Goal: Navigation & Orientation: Find specific page/section

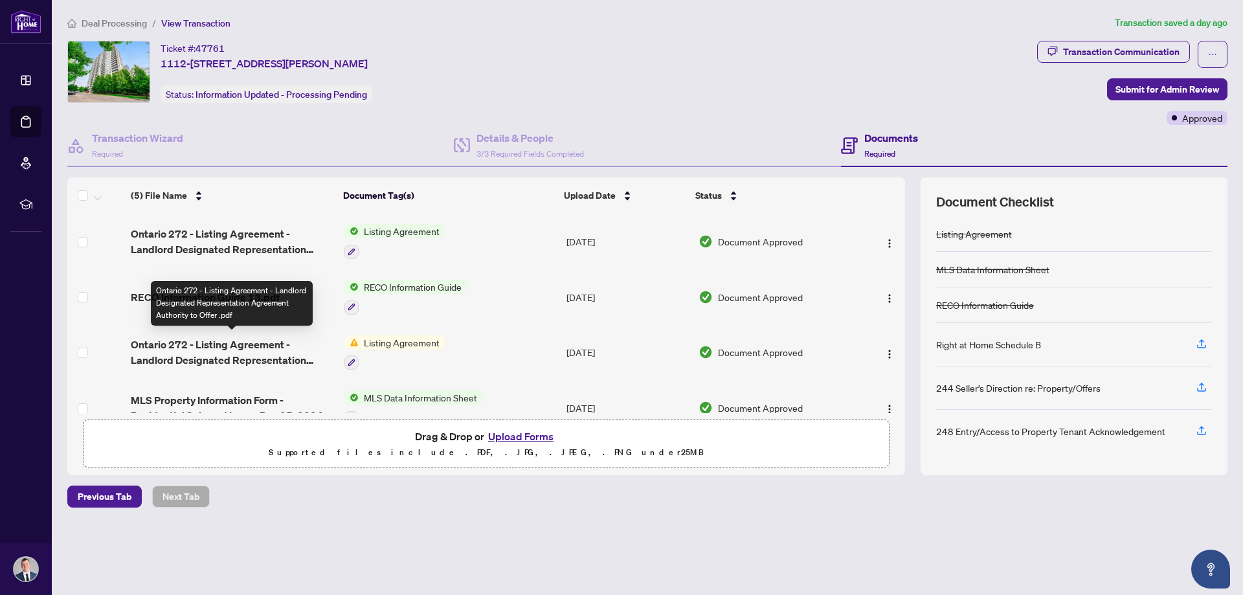
click at [181, 343] on span "Ontario 272 - Listing Agreement - Landlord Designated Representation Agreement …" at bounding box center [232, 352] width 203 height 31
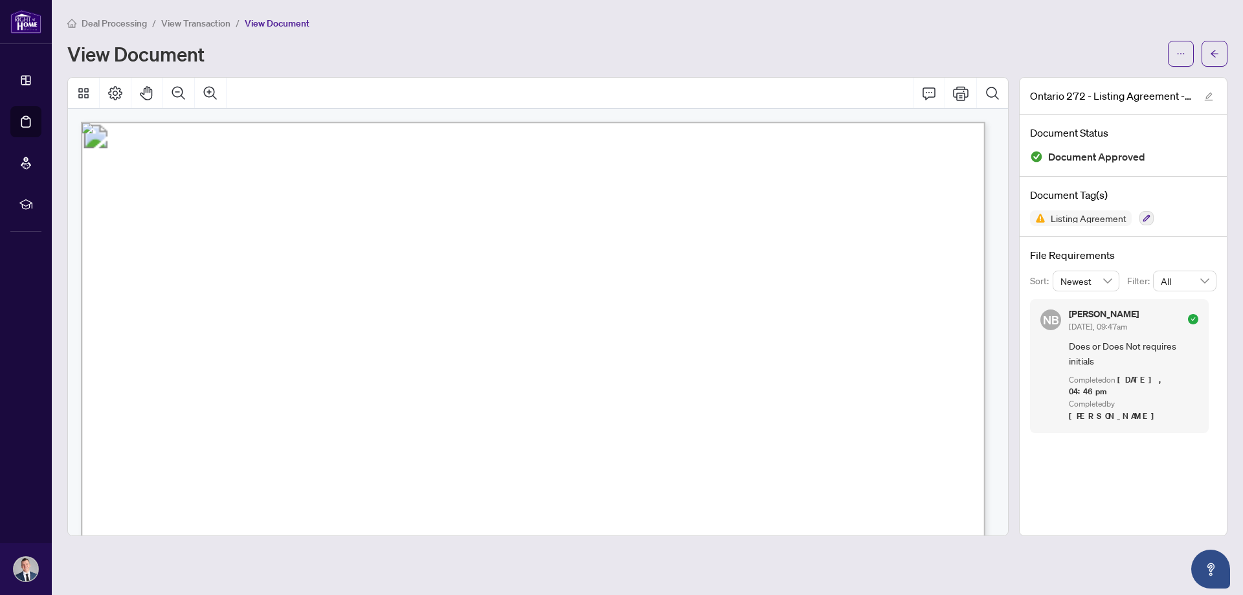
click at [180, 22] on span "View Transaction" at bounding box center [195, 23] width 69 height 12
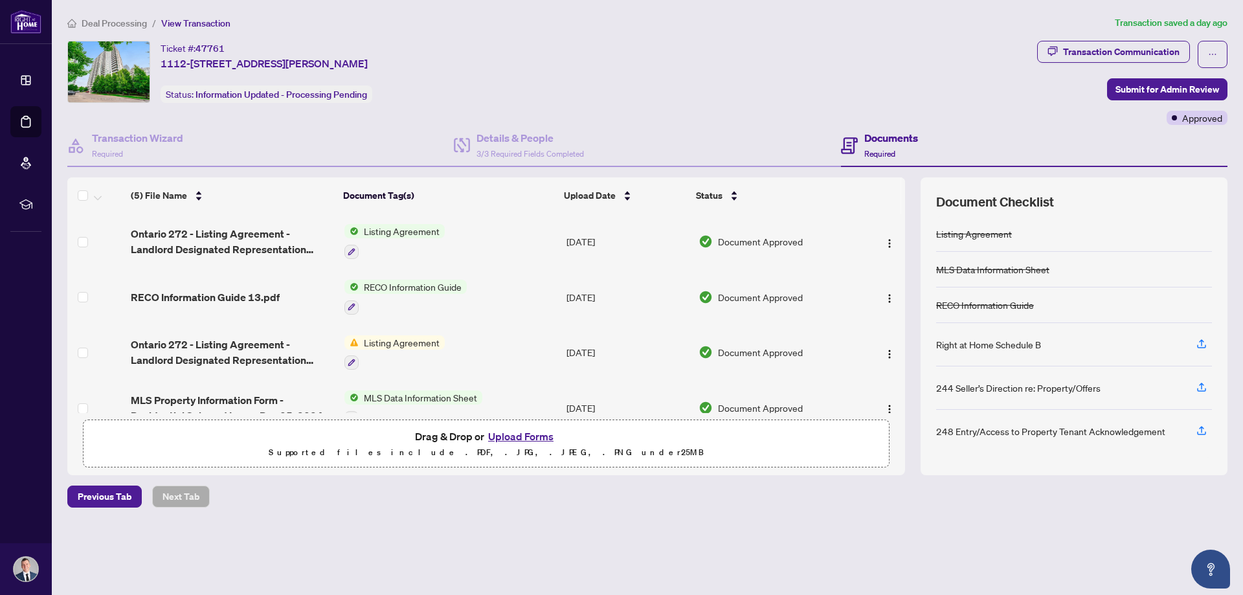
click at [97, 22] on span "Deal Processing" at bounding box center [114, 23] width 65 height 12
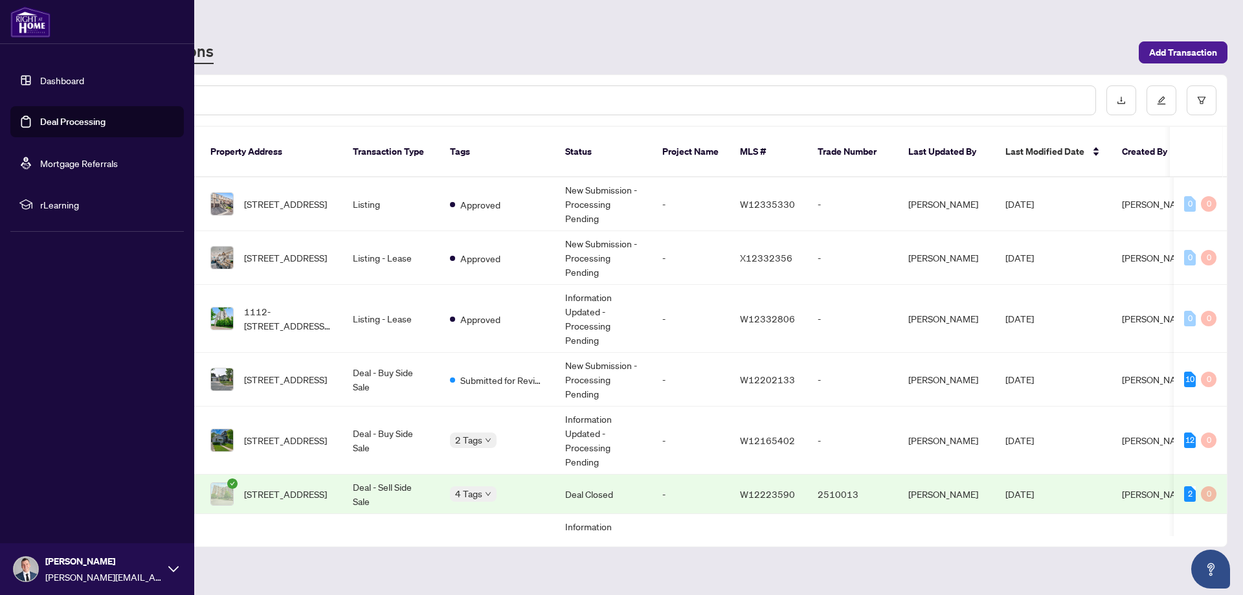
click at [55, 79] on link "Dashboard" at bounding box center [62, 80] width 44 height 12
